Goal: Find specific page/section: Find specific page/section

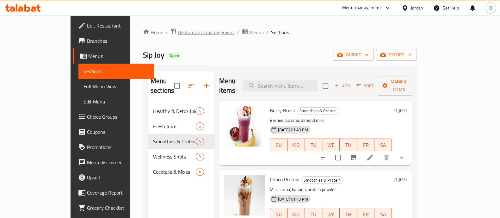
click at [178, 31] on span "Restaurants management" at bounding box center [206, 32] width 56 height 8
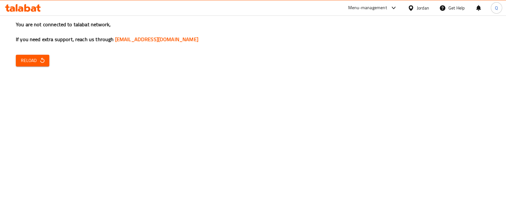
click at [30, 55] on button "Reload" at bounding box center [33, 61] width 34 height 12
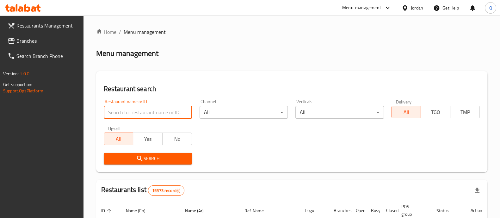
click at [146, 112] on input "search" at bounding box center [148, 112] width 88 height 13
type input "نفيس"
click button "Search" at bounding box center [148, 159] width 88 height 12
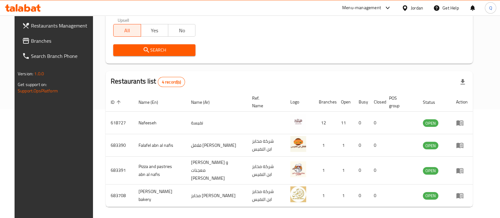
scroll to position [121, 0]
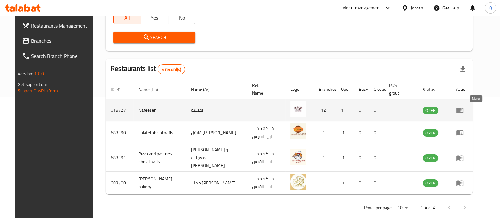
click at [464, 107] on icon "enhanced table" at bounding box center [460, 110] width 8 height 8
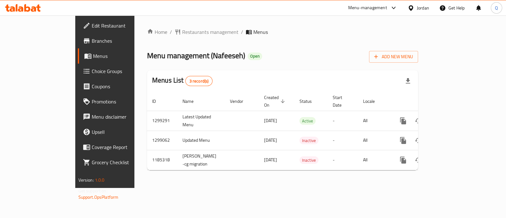
click at [92, 45] on span "Branches" at bounding box center [123, 41] width 63 height 8
